Goal: Information Seeking & Learning: Learn about a topic

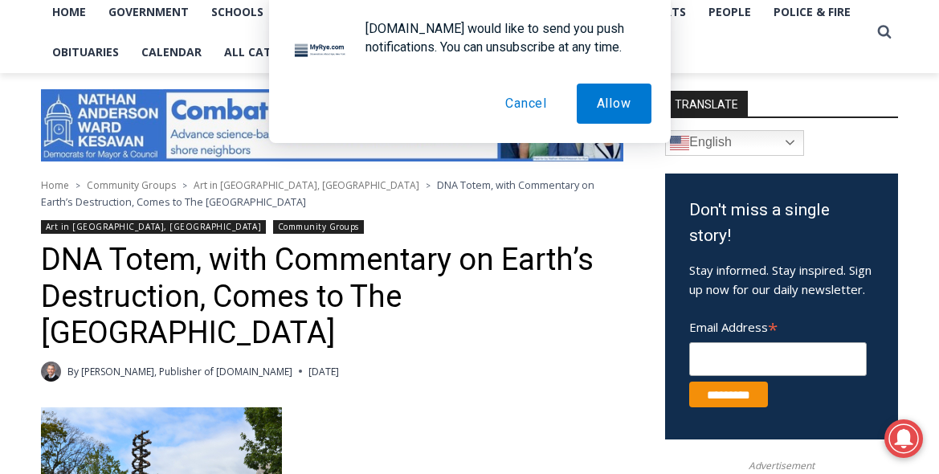
click at [536, 106] on button "Cancel" at bounding box center [526, 104] width 82 height 40
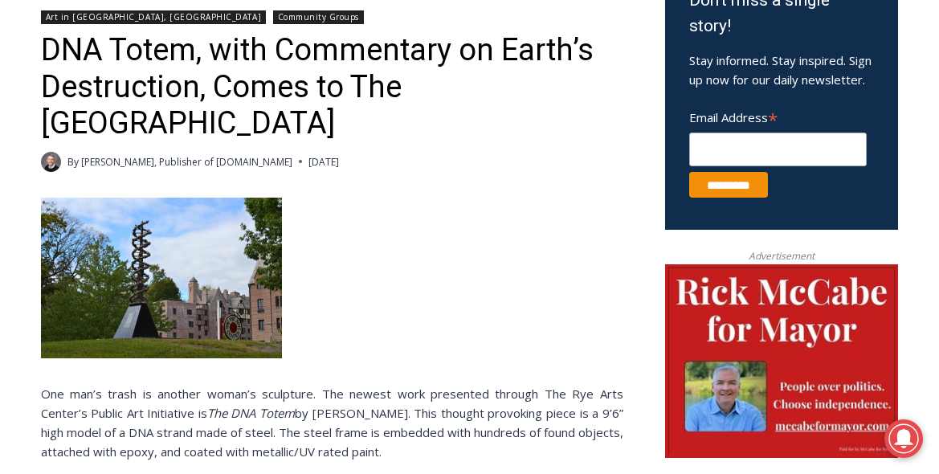
scroll to position [567, 0]
